Goal: Transaction & Acquisition: Subscribe to service/newsletter

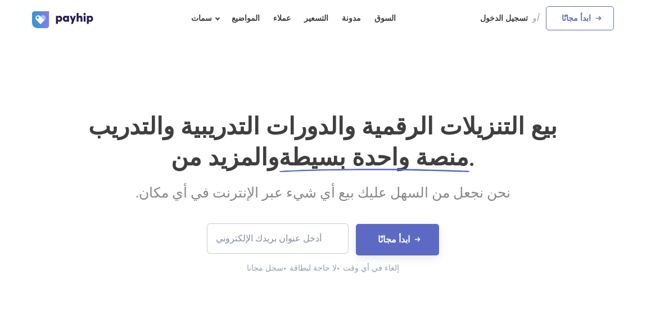
click at [456, 88] on div "بيع التنزيلات الرقمية والدورات التدريبية والتدريب والمزيد من منصة واحدة بسيطة .…" at bounding box center [323, 184] width 646 height 292
click at [519, 17] on font "تسجيل الدخول" at bounding box center [505, 18] width 48 height 10
click at [586, 17] on font "ابدأ مجانًا" at bounding box center [576, 18] width 29 height 10
